Goal: Task Accomplishment & Management: Use online tool/utility

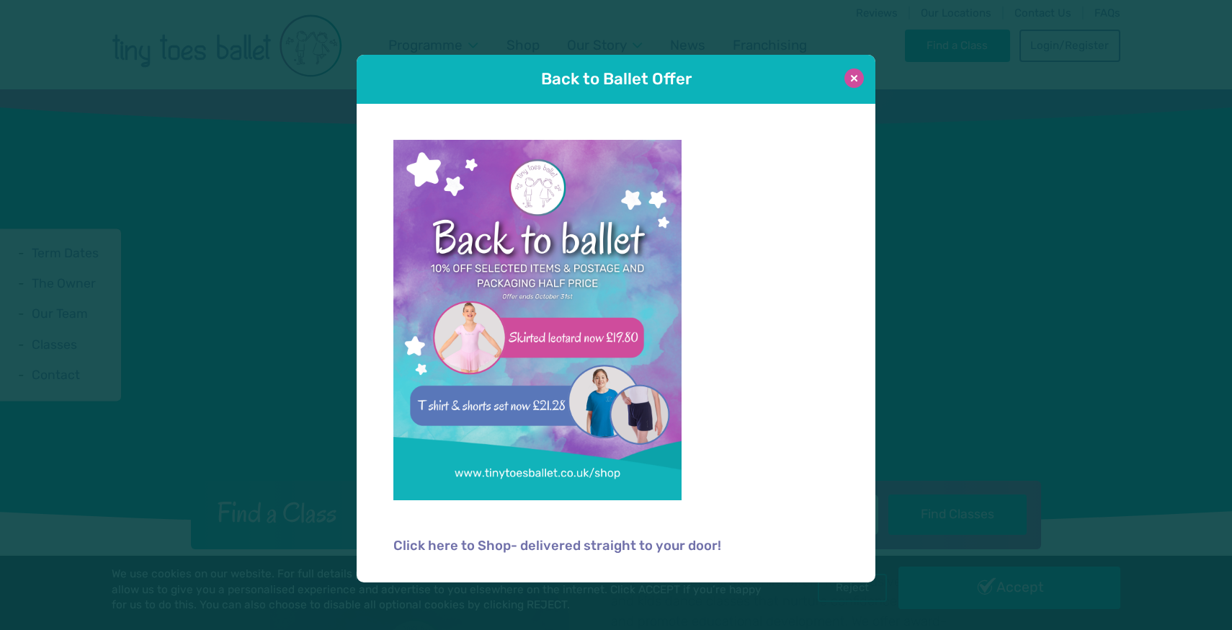
click at [857, 79] on button at bounding box center [853, 77] width 19 height 19
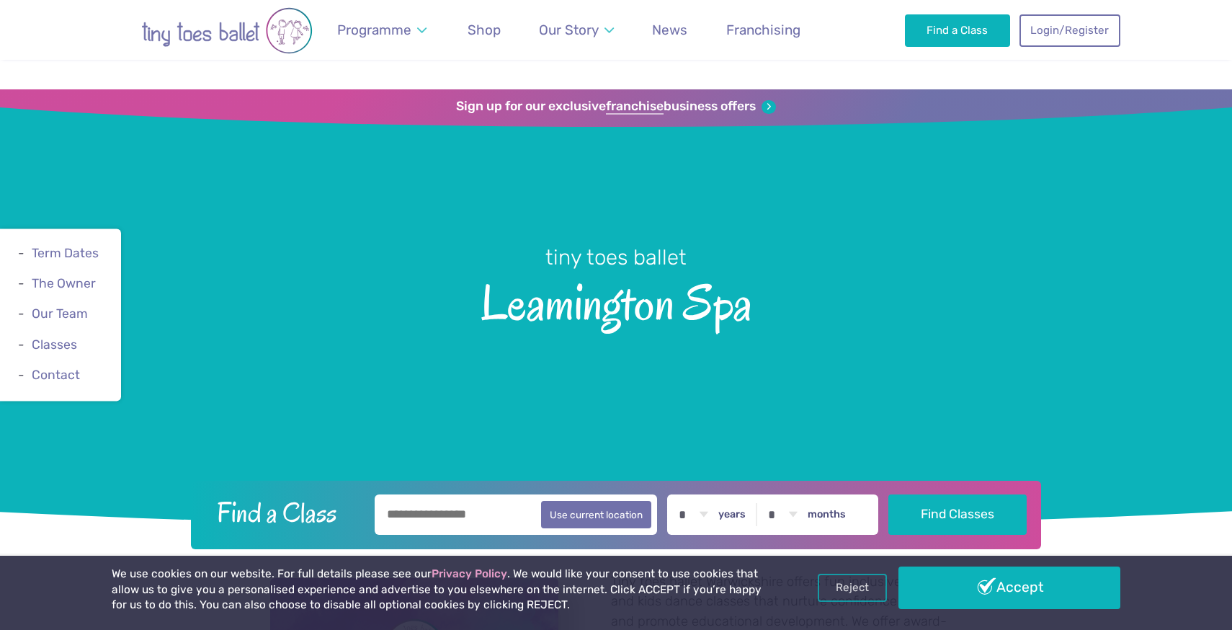
scroll to position [252, 0]
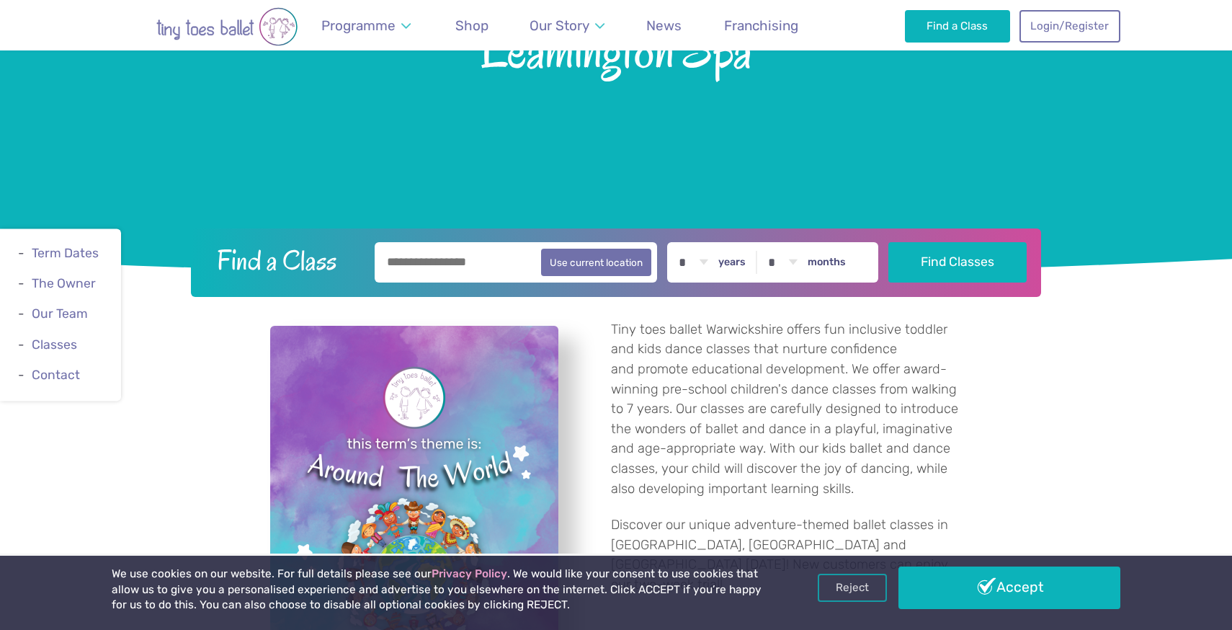
click at [491, 254] on input "text" at bounding box center [516, 262] width 282 height 40
click at [587, 267] on button "Use current location" at bounding box center [596, 261] width 110 height 27
type input "**********"
click at [715, 264] on select "* * * * * * * * * * ** ** **" at bounding box center [693, 262] width 45 height 40
select select "*"
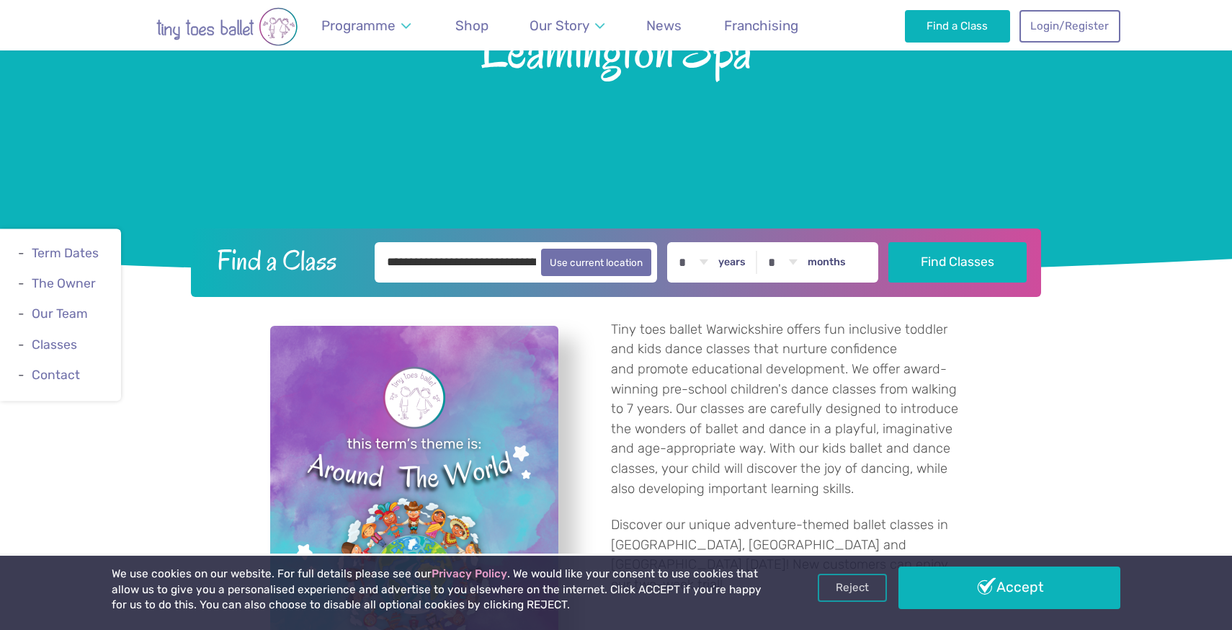
click at [674, 242] on select "* * * * * * * * * * ** ** **" at bounding box center [693, 262] width 45 height 40
click at [931, 250] on button "Find Classes" at bounding box center [957, 261] width 139 height 40
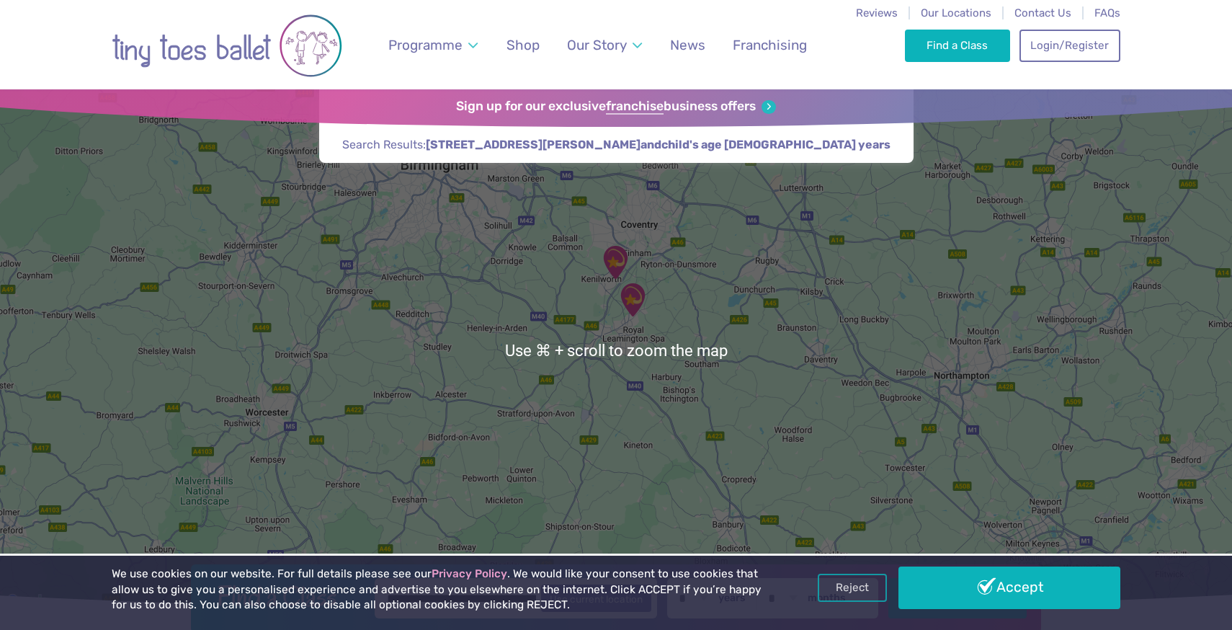
click at [613, 268] on img "Kenilworth School" at bounding box center [615, 262] width 36 height 36
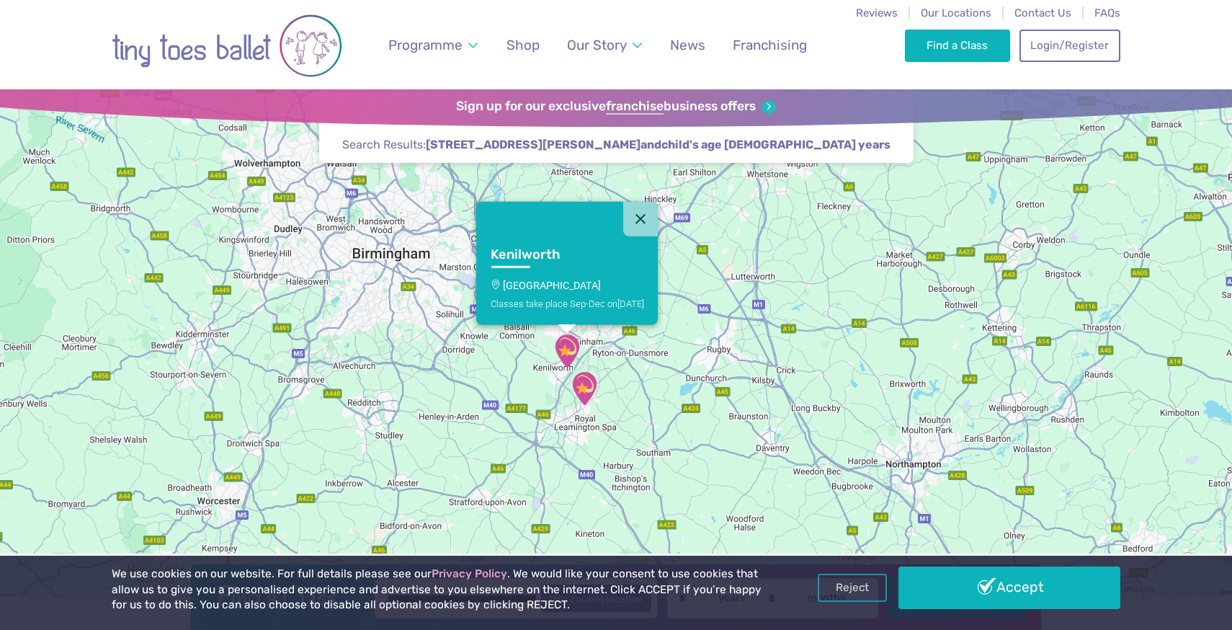
drag, startPoint x: 744, startPoint y: 329, endPoint x: 696, endPoint y: 399, distance: 84.9
click at [696, 399] on div "Kenilworth Kenilworth School Classes take place Sep-Dec [DATE]" at bounding box center [616, 349] width 1232 height 521
click at [649, 226] on button "Close" at bounding box center [640, 219] width 35 height 35
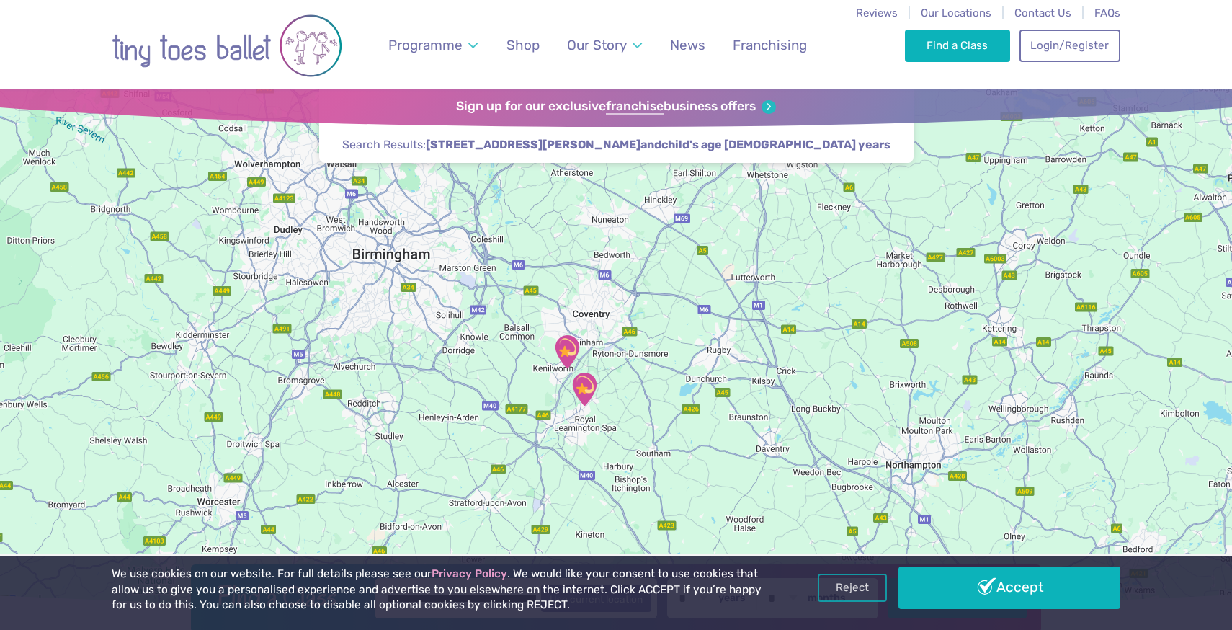
click at [586, 401] on img "Lillington Social Club" at bounding box center [584, 389] width 36 height 36
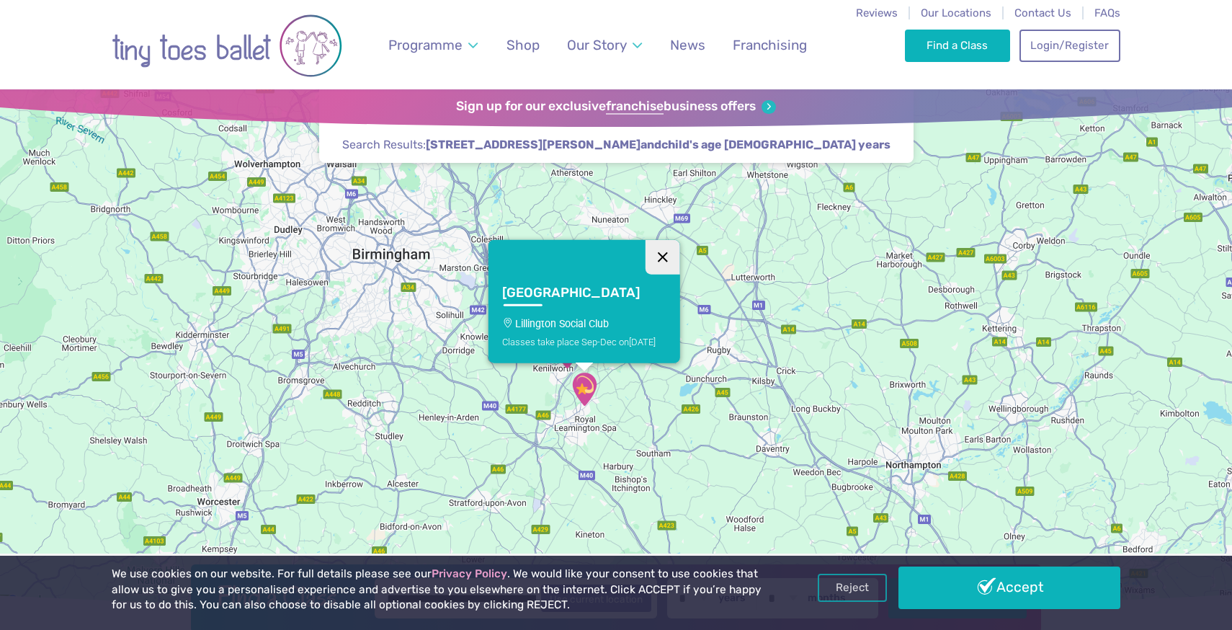
click at [645, 250] on button "Close" at bounding box center [662, 256] width 35 height 35
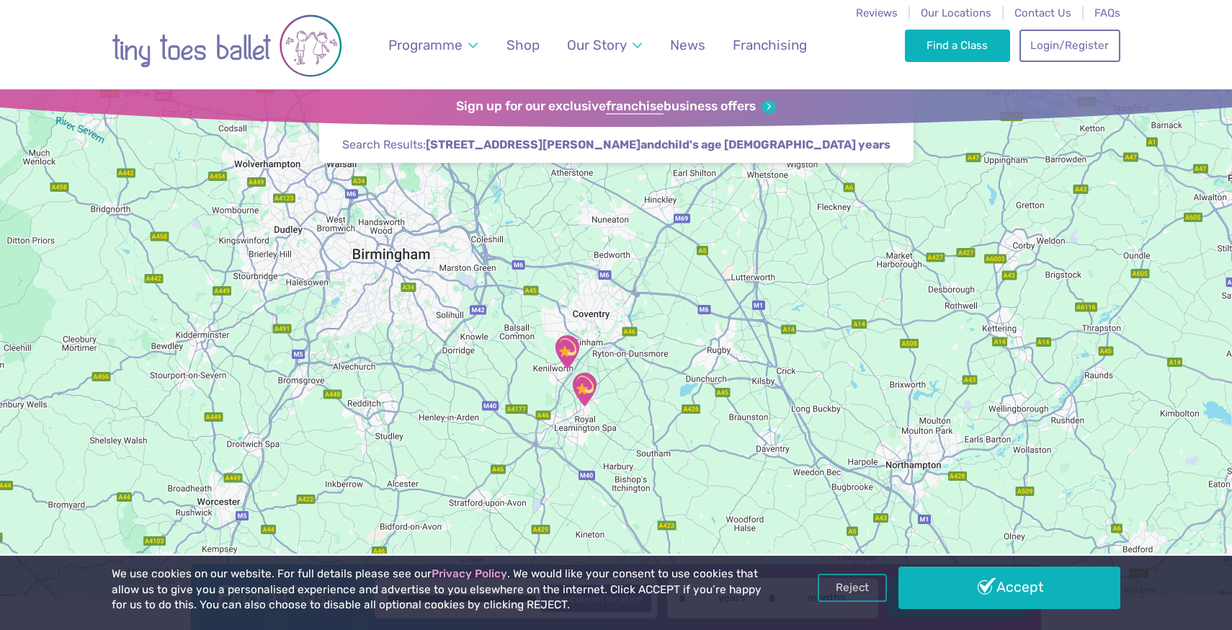
click at [583, 462] on div "To navigate, press the arrow keys." at bounding box center [616, 349] width 1232 height 521
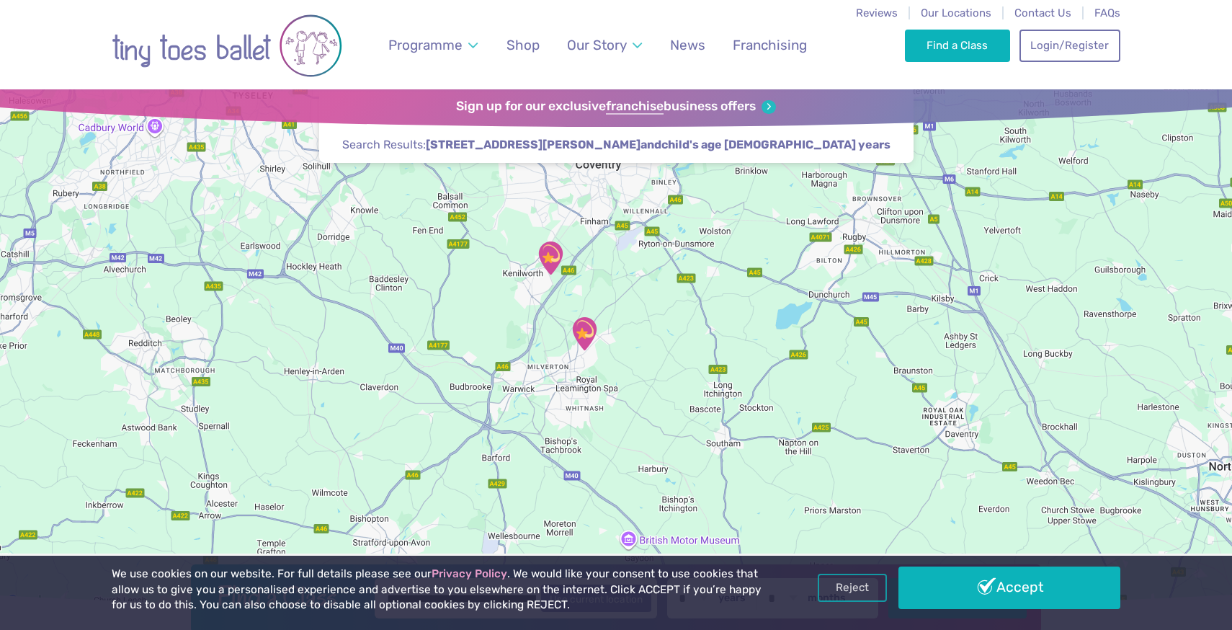
click at [584, 328] on img "Lillington Social Club" at bounding box center [584, 334] width 36 height 36
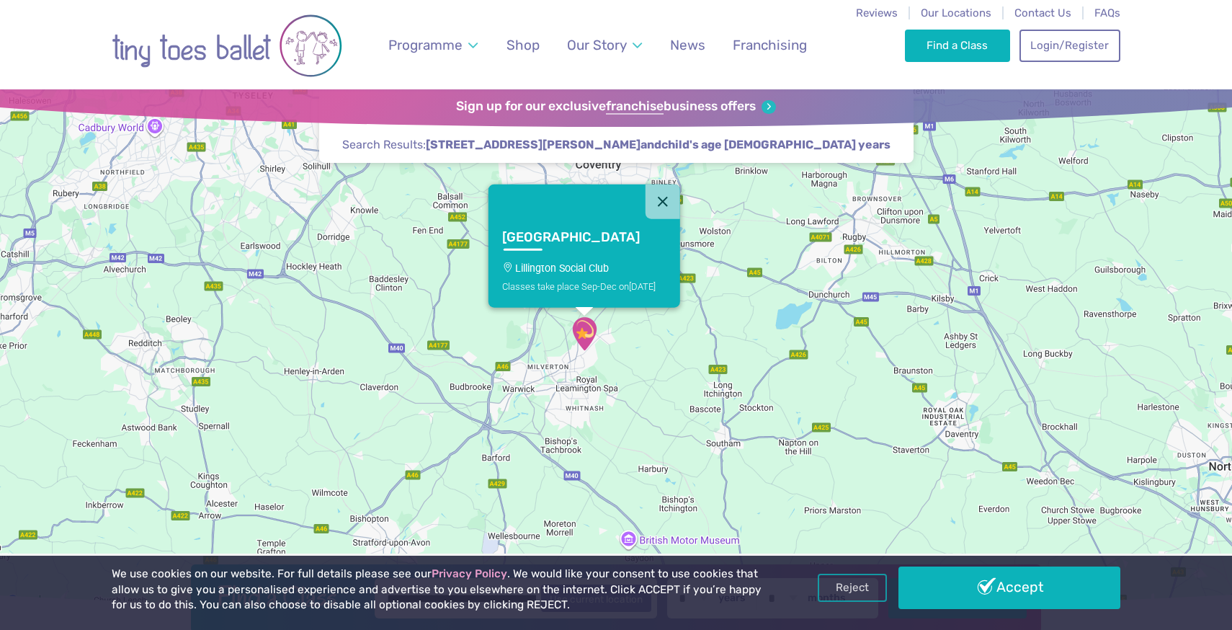
click at [523, 241] on h3 "[GEOGRAPHIC_DATA]" at bounding box center [571, 237] width 138 height 17
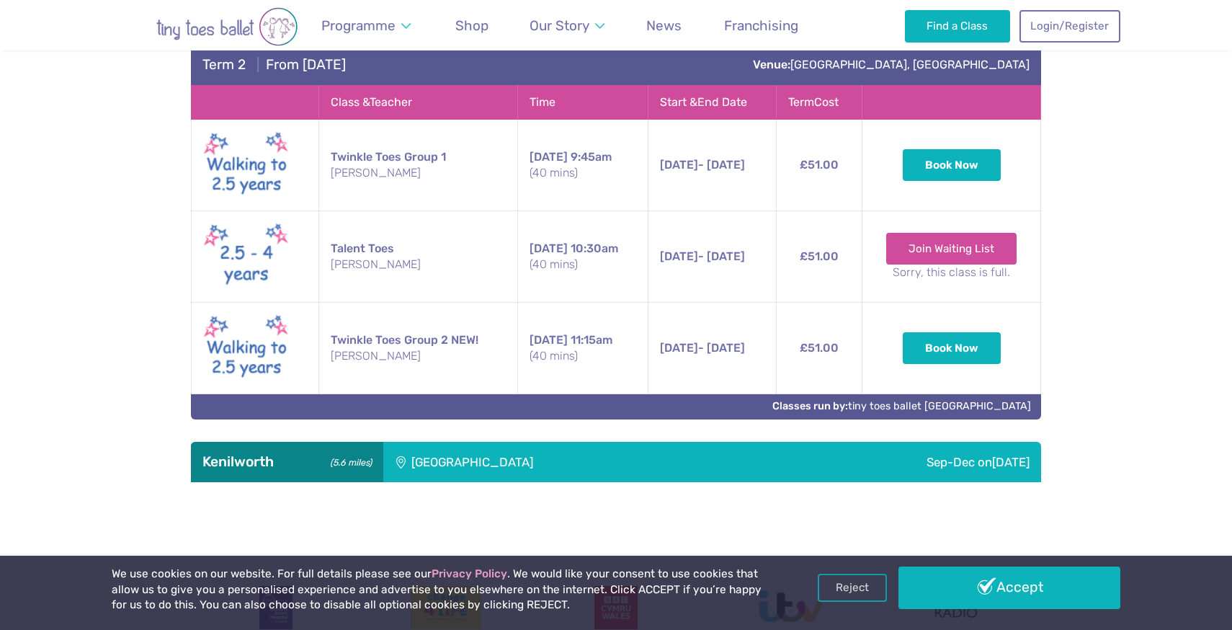
scroll to position [1050, 0]
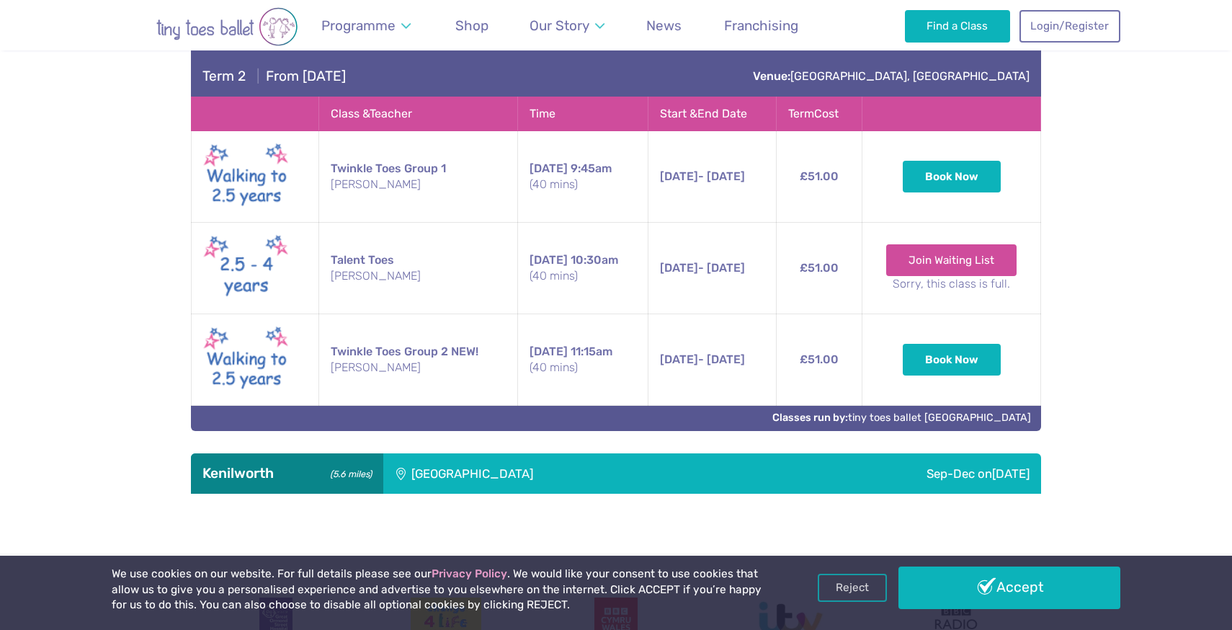
click at [679, 456] on div "[GEOGRAPHIC_DATA]" at bounding box center [567, 473] width 369 height 40
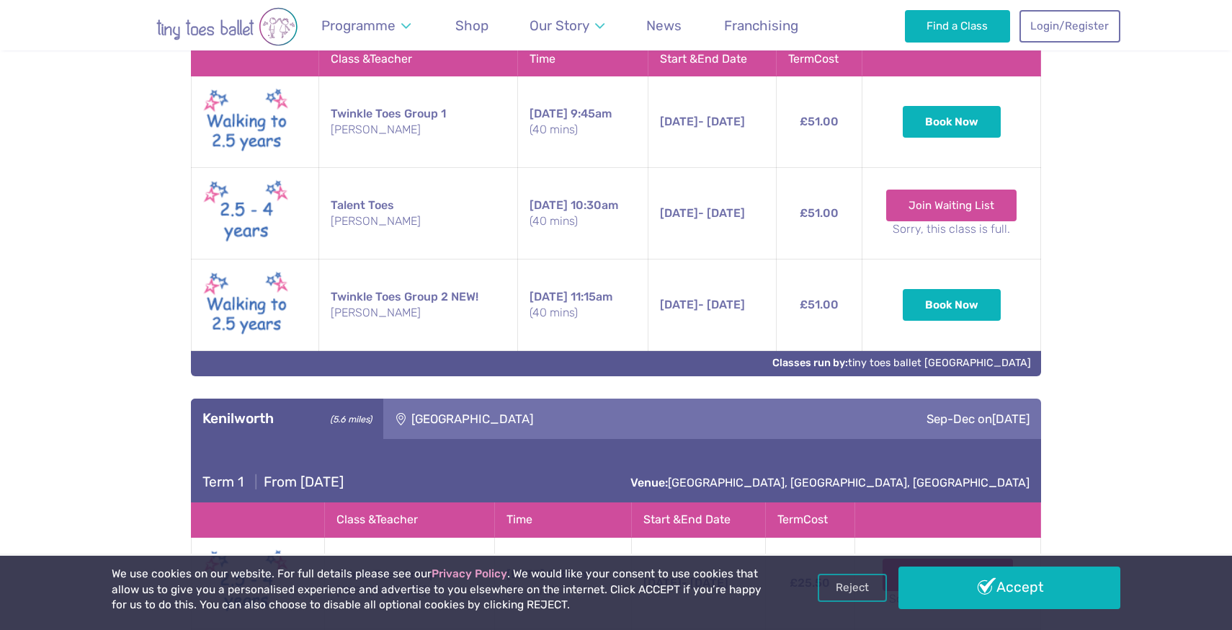
scroll to position [1053, 0]
